Goal: Find contact information: Find contact information

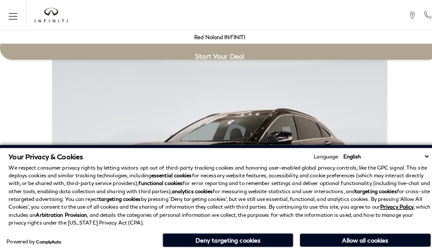
scroll to position [1452, 0]
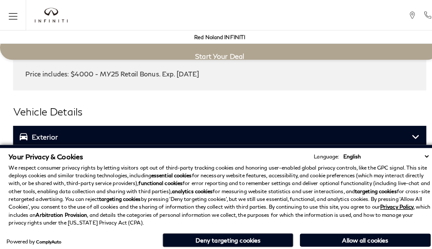
click at [19, 130] on h3 "Exterior" at bounding box center [212, 134] width 386 height 9
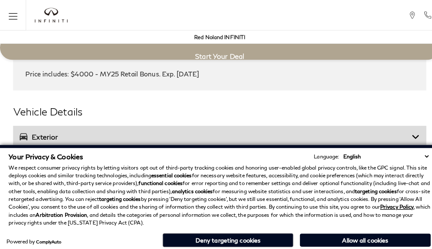
click at [151, 130] on h3 "Exterior" at bounding box center [212, 134] width 386 height 9
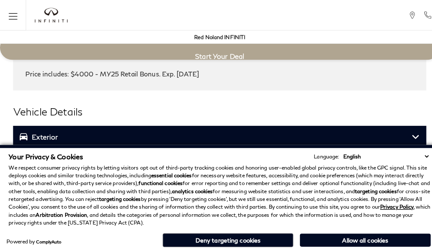
click at [19, 130] on h3 "Exterior" at bounding box center [212, 134] width 386 height 9
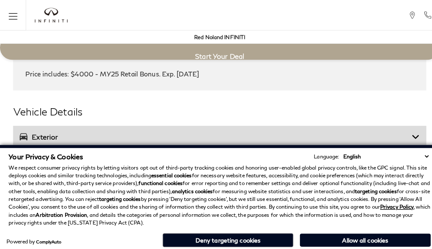
click at [172, 107] on h2 "Vehicle Details" at bounding box center [216, 109] width 406 height 15
click at [19, 130] on h3 "Exterior" at bounding box center [212, 134] width 386 height 9
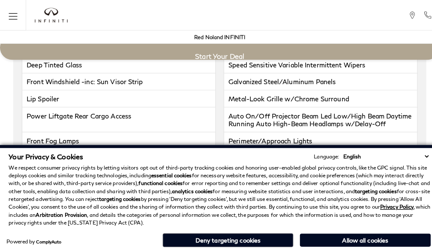
scroll to position [1497, 0]
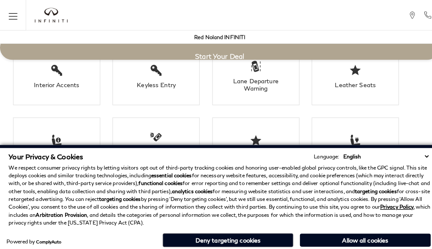
click link "Call sales Phone Number [PHONE_NUMBER]" at bounding box center [0, 0] width 0 height 0
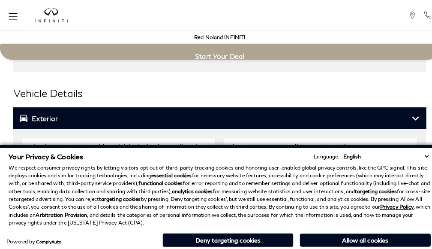
scroll to position [1750, 0]
